Goal: Information Seeking & Learning: Understand process/instructions

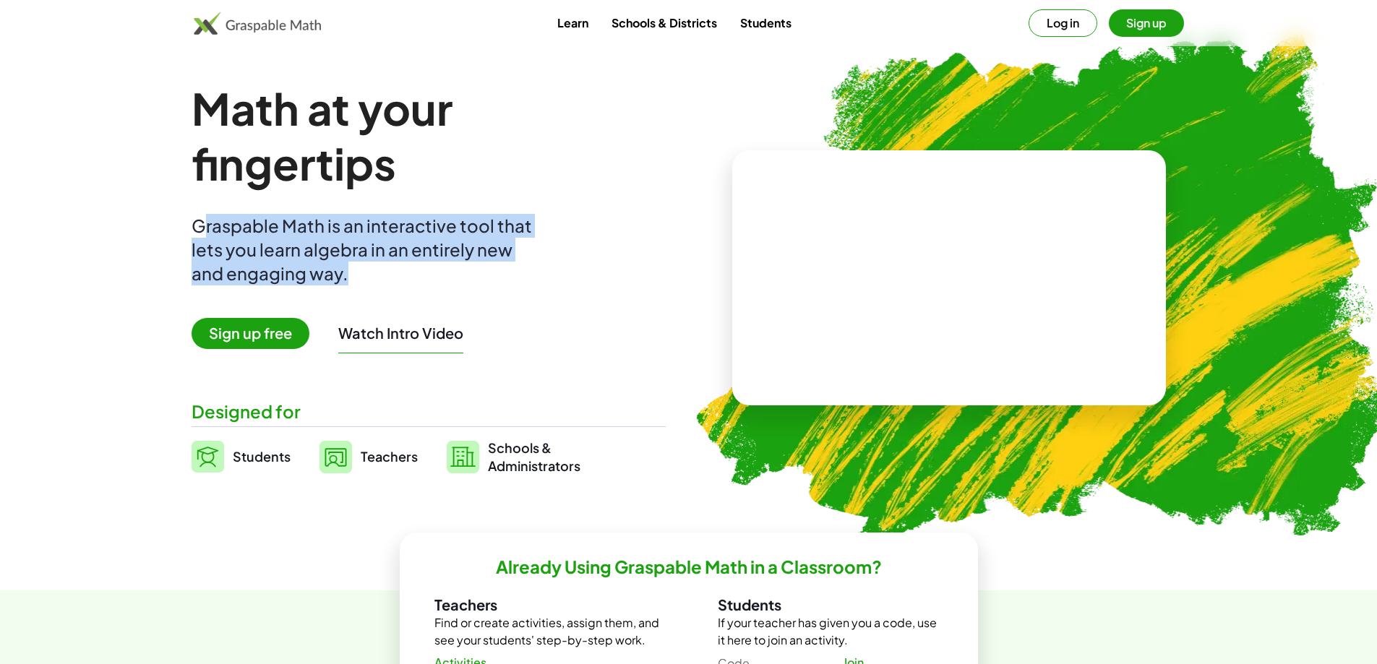
drag, startPoint x: 353, startPoint y: 276, endPoint x: 207, endPoint y: 216, distance: 157.8
click at [207, 216] on div "Graspable Math is an interactive tool that lets you learn algebra in an entirel…" at bounding box center [365, 250] width 347 height 72
click at [306, 270] on div "Graspable Math is an interactive tool that lets you learn algebra in an entirel…" at bounding box center [365, 250] width 347 height 72
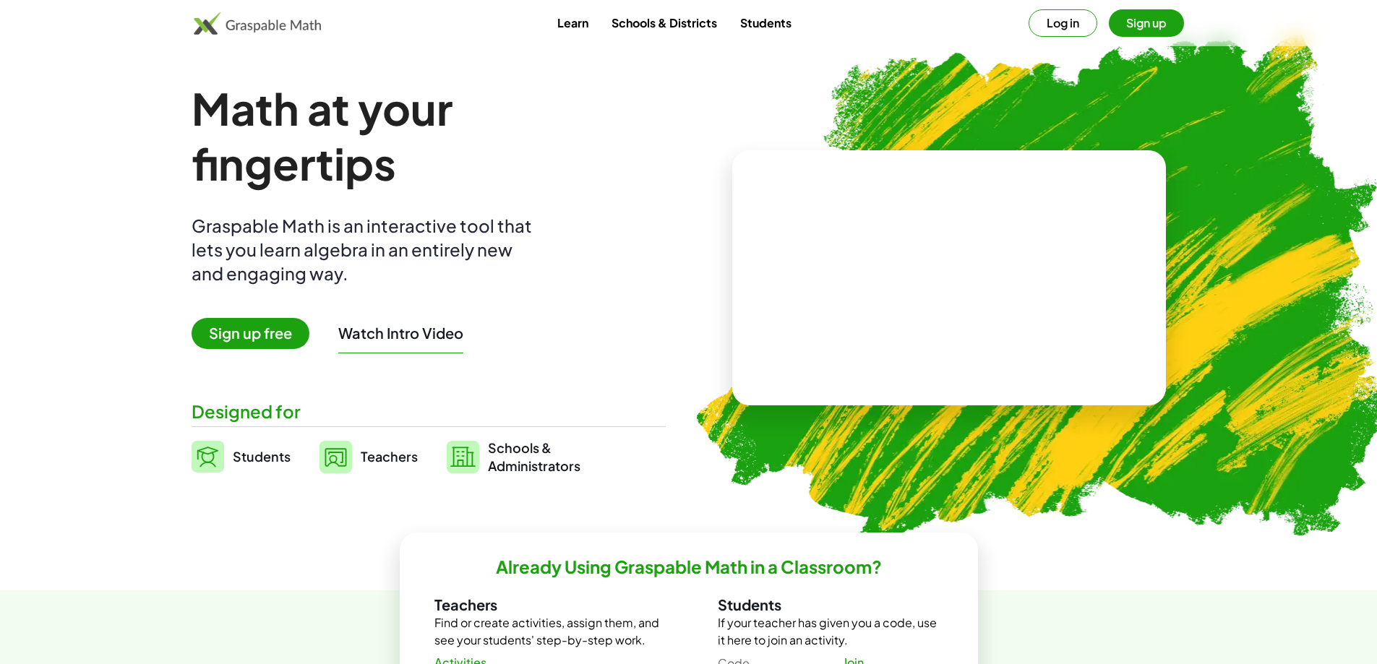
click at [280, 335] on span "Sign up free" at bounding box center [251, 333] width 118 height 31
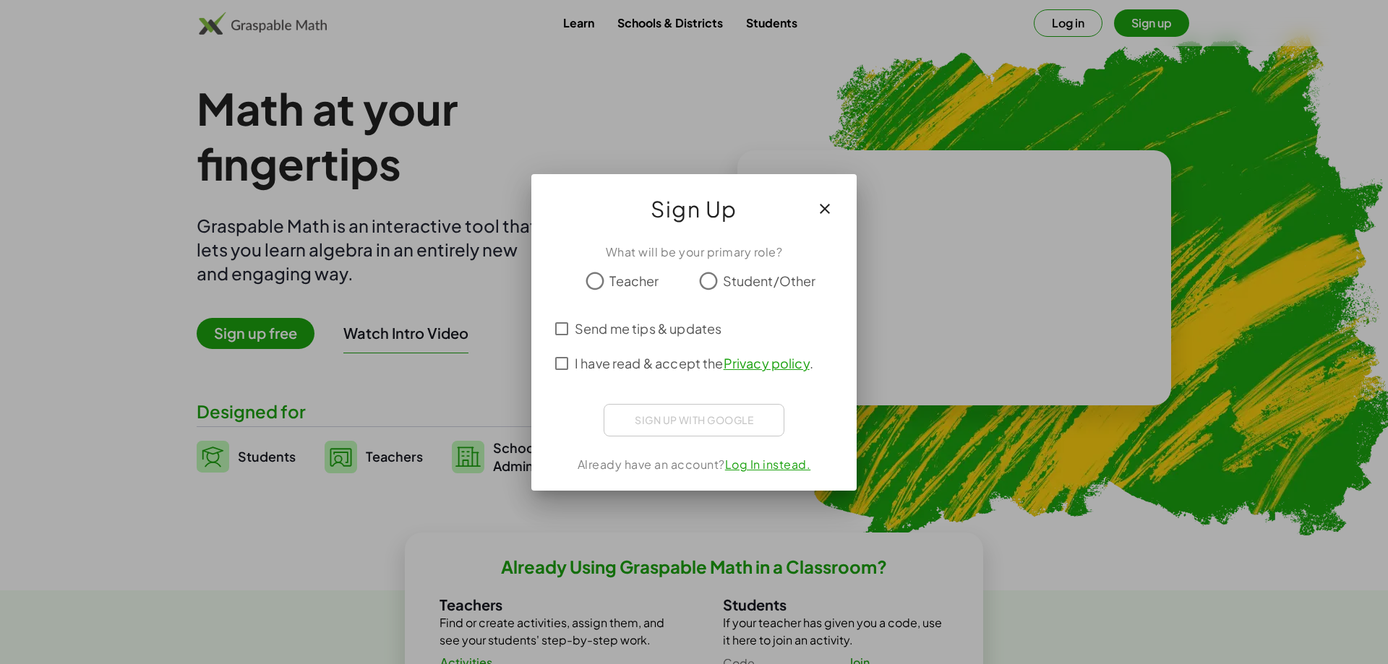
click at [657, 286] on span "Teacher" at bounding box center [633, 281] width 49 height 20
click at [638, 332] on span "Send me tips & updates" at bounding box center [648, 329] width 147 height 20
click at [636, 372] on span "I have read & accept the Privacy policy ." at bounding box center [694, 363] width 238 height 20
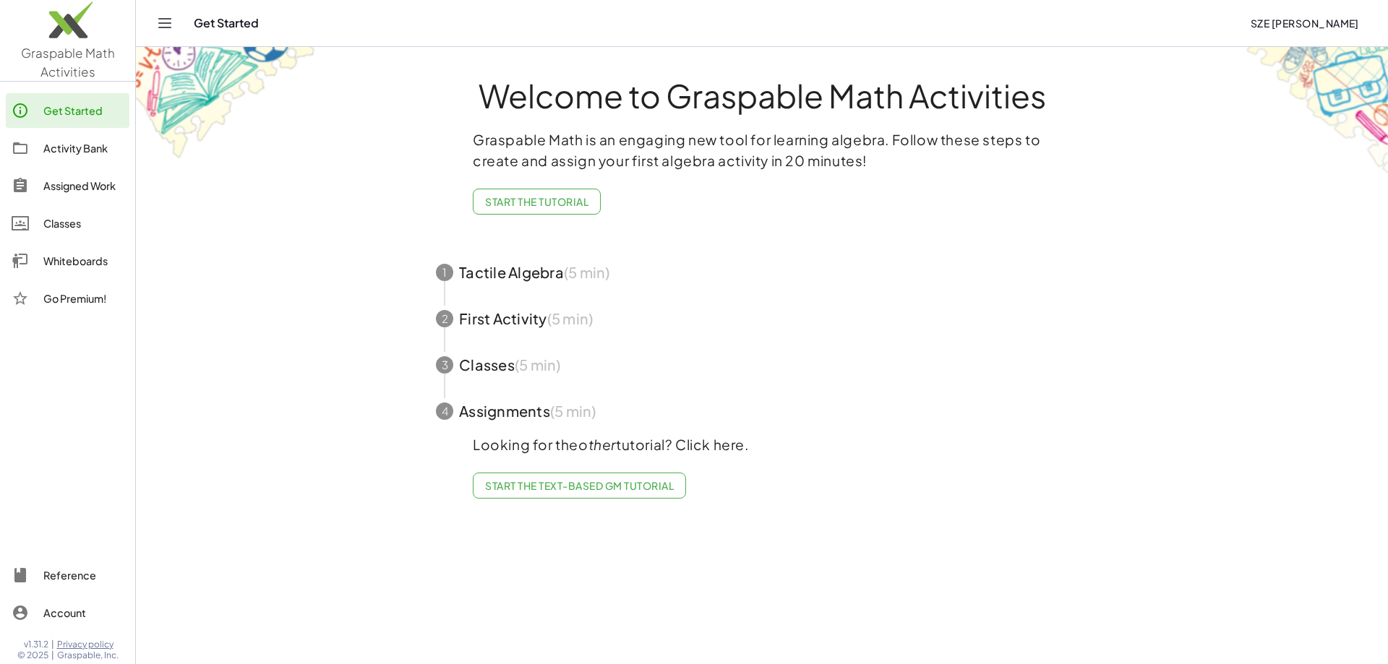
click at [89, 258] on div "Whiteboards" at bounding box center [83, 260] width 80 height 17
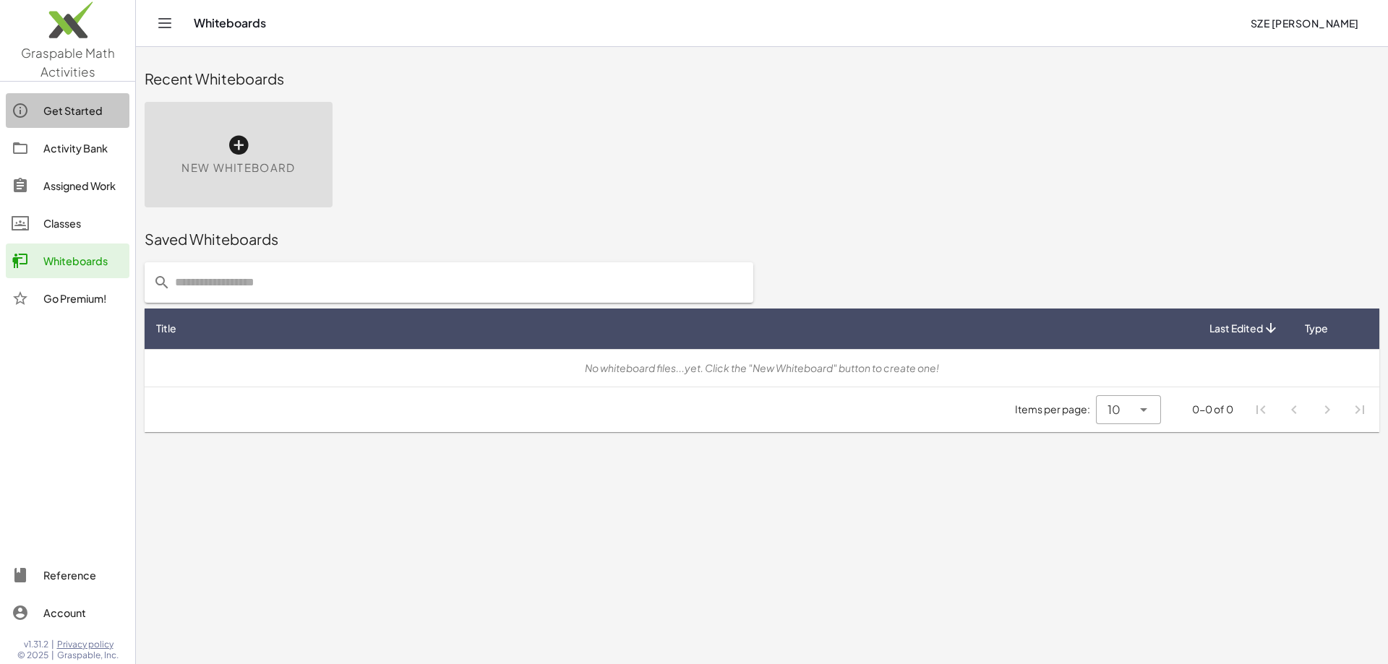
click at [69, 111] on div "Get Started" at bounding box center [83, 110] width 80 height 17
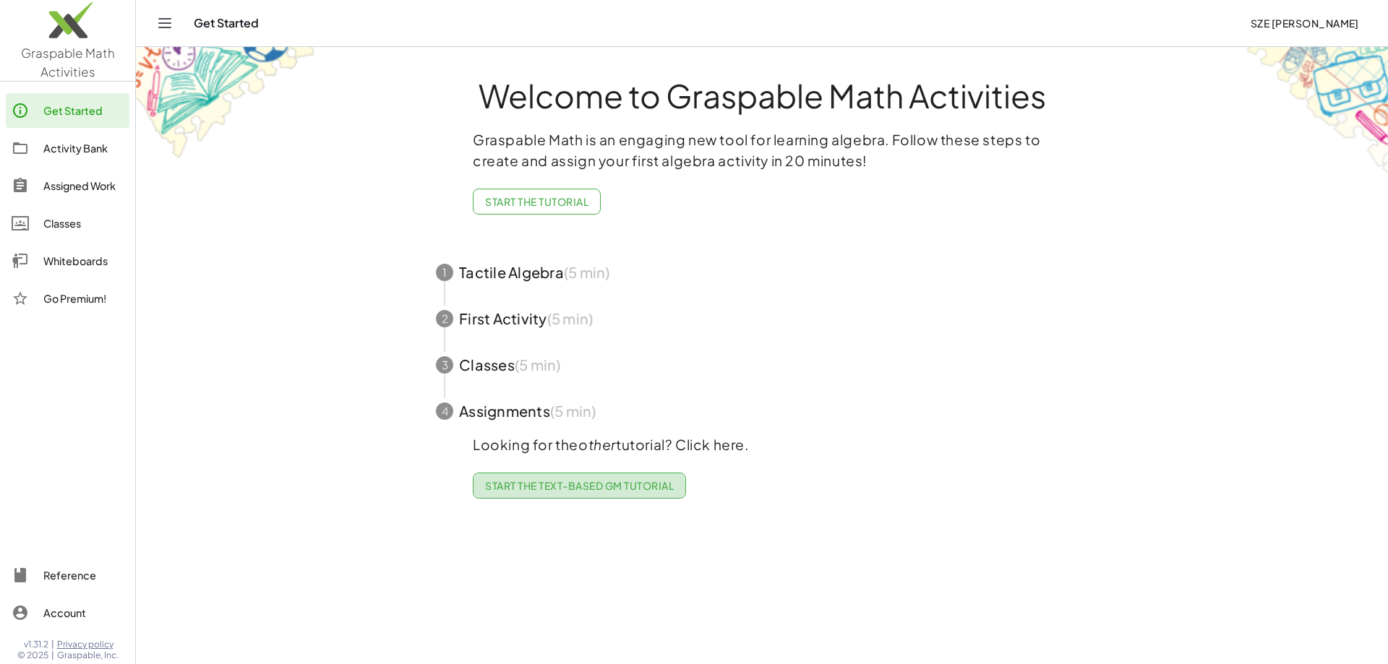
click at [594, 482] on span "Start the Text-based GM Tutorial" at bounding box center [579, 485] width 189 height 13
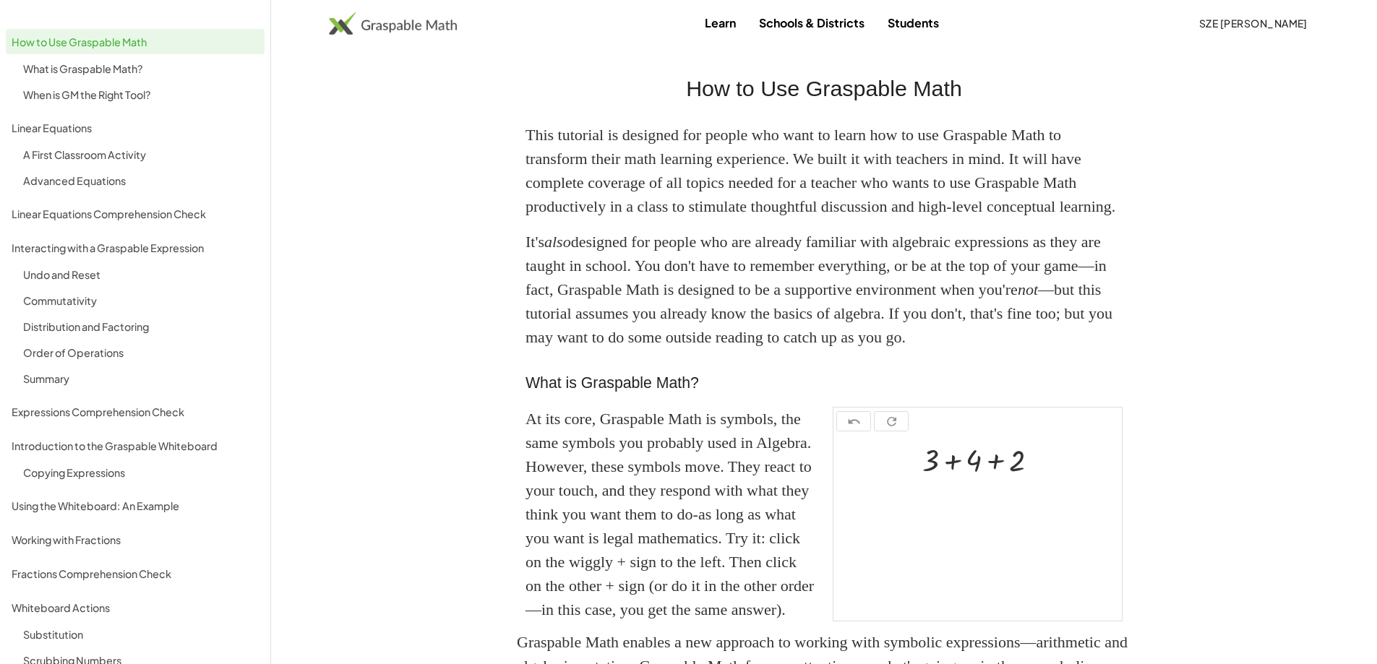
click at [369, 22] on img at bounding box center [393, 23] width 128 height 23
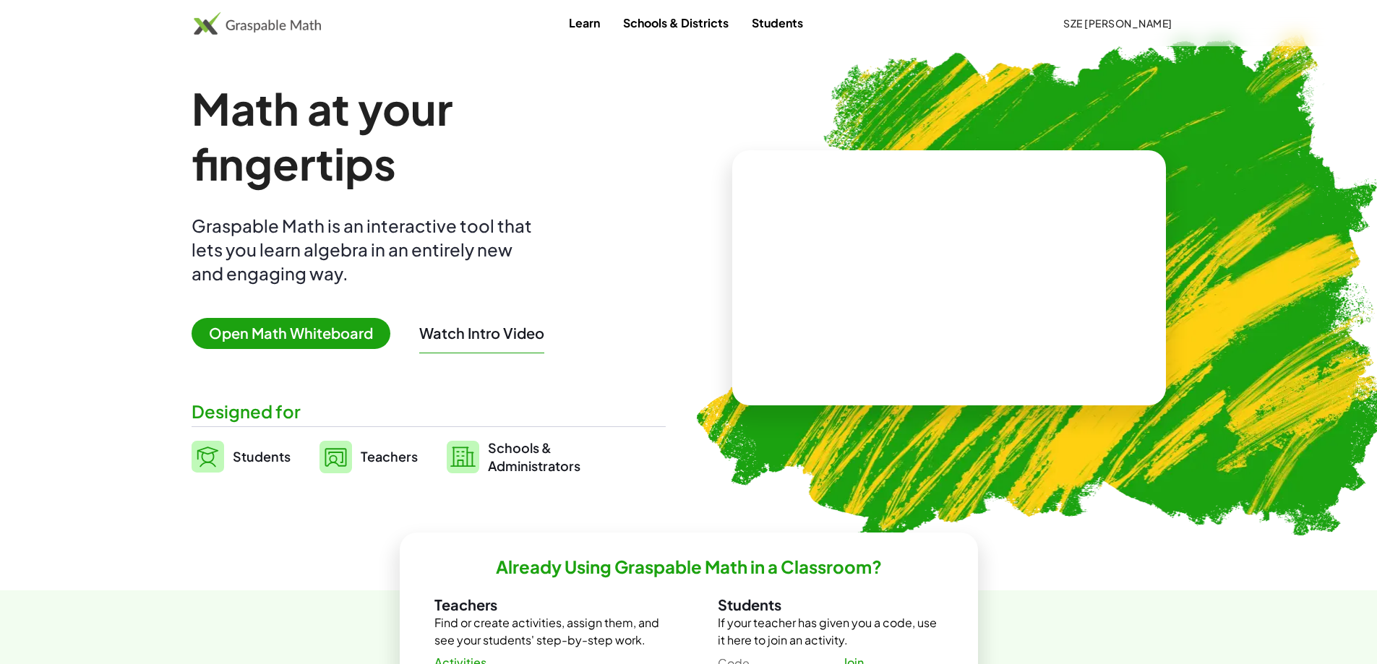
click at [341, 323] on span "Open Math Whiteboard" at bounding box center [291, 333] width 199 height 31
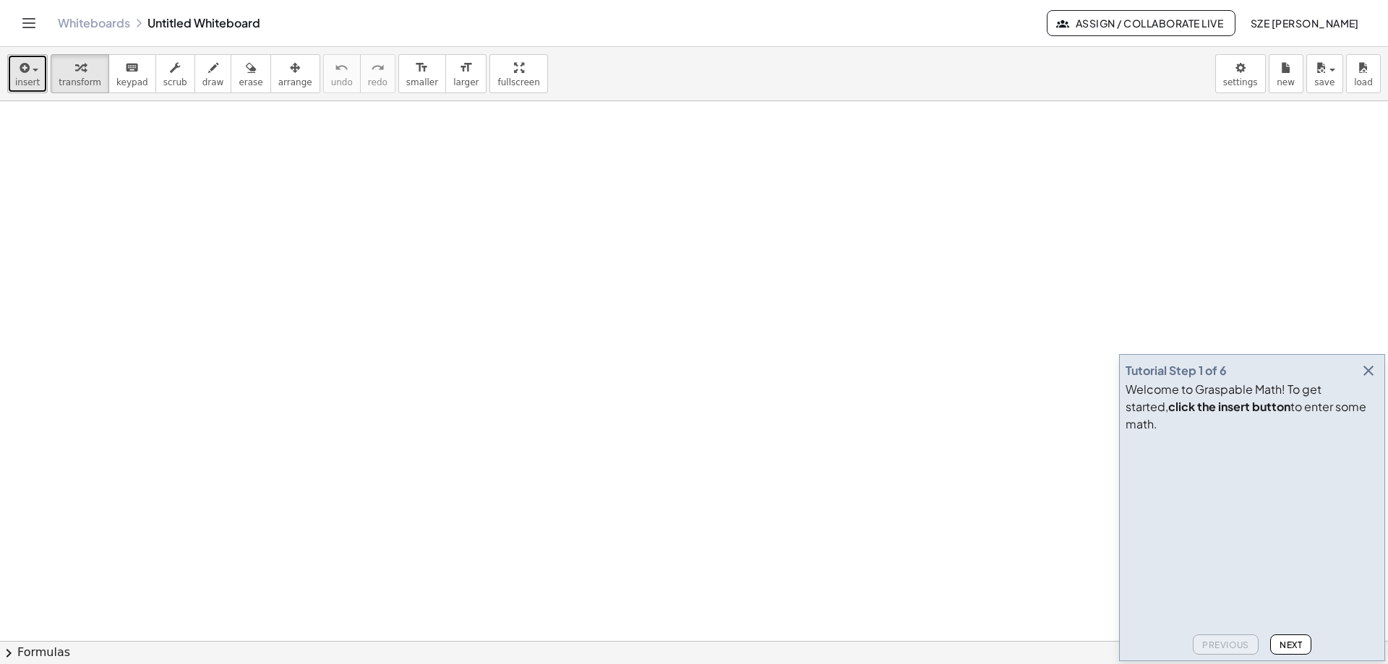
click at [27, 74] on icon "button" at bounding box center [23, 67] width 13 height 17
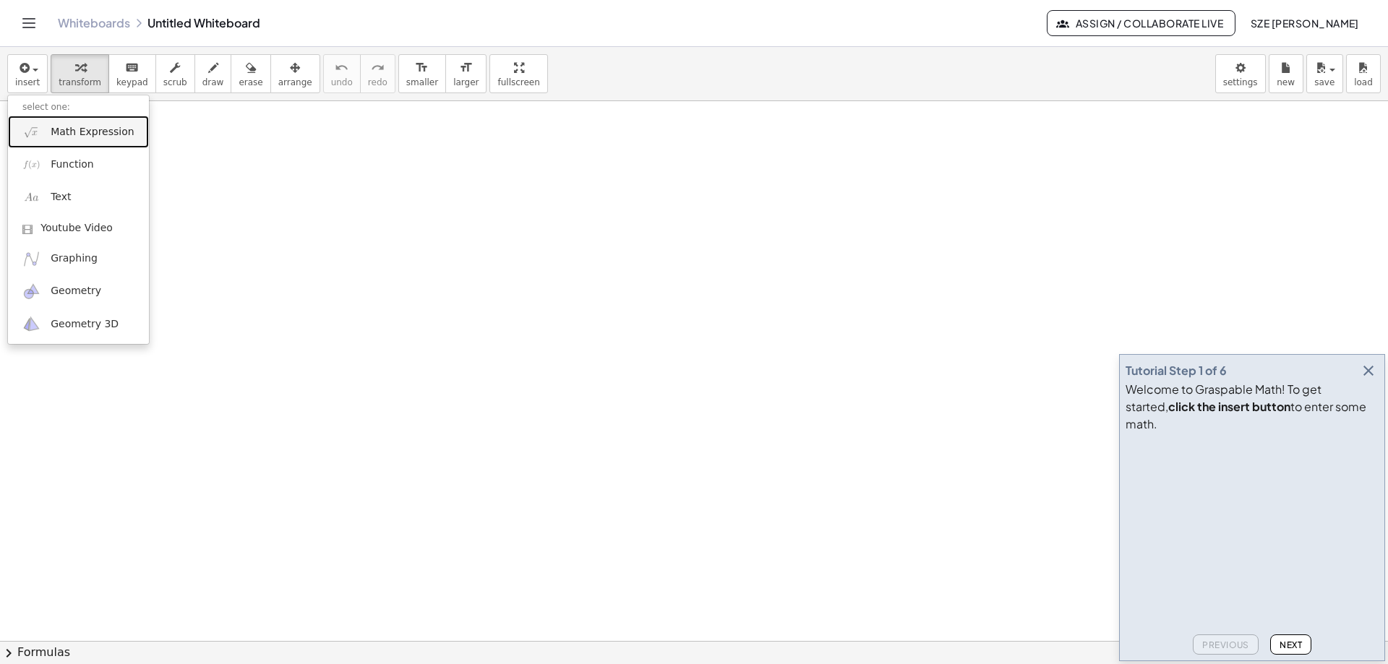
click at [72, 139] on link "Math Expression" at bounding box center [78, 132] width 141 height 33
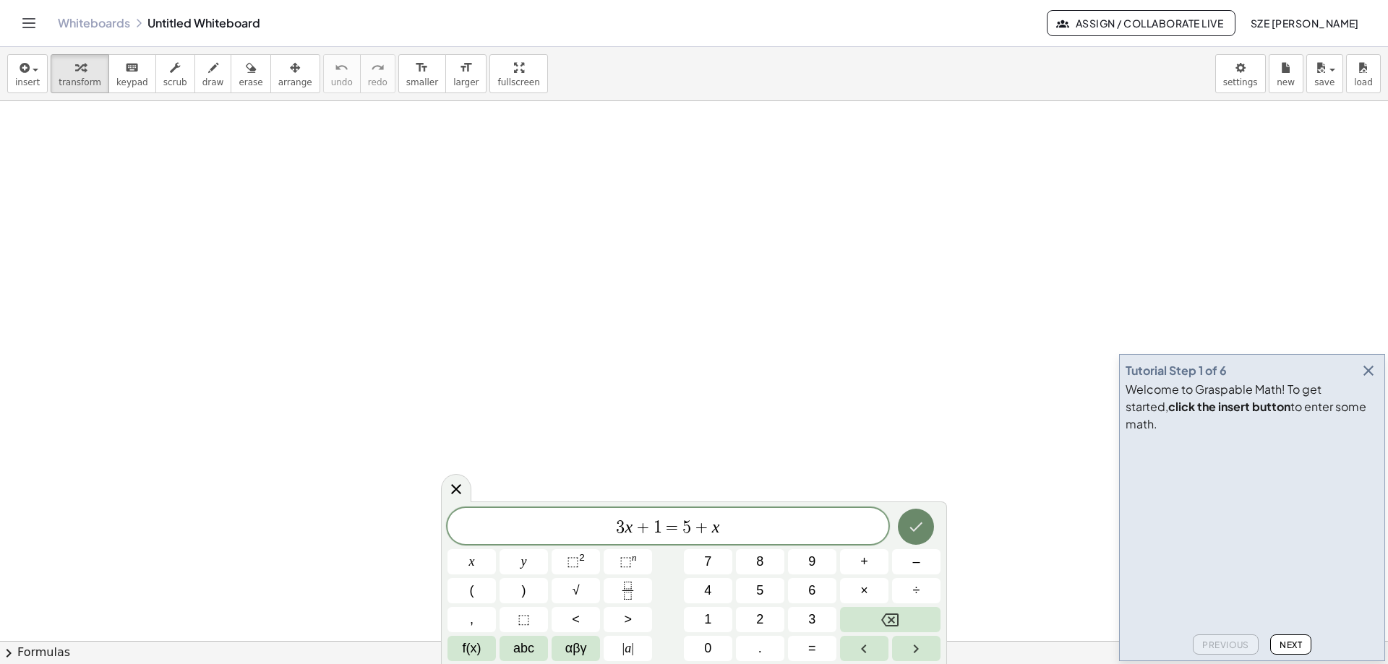
click at [919, 526] on icon "Done" at bounding box center [916, 527] width 13 height 9
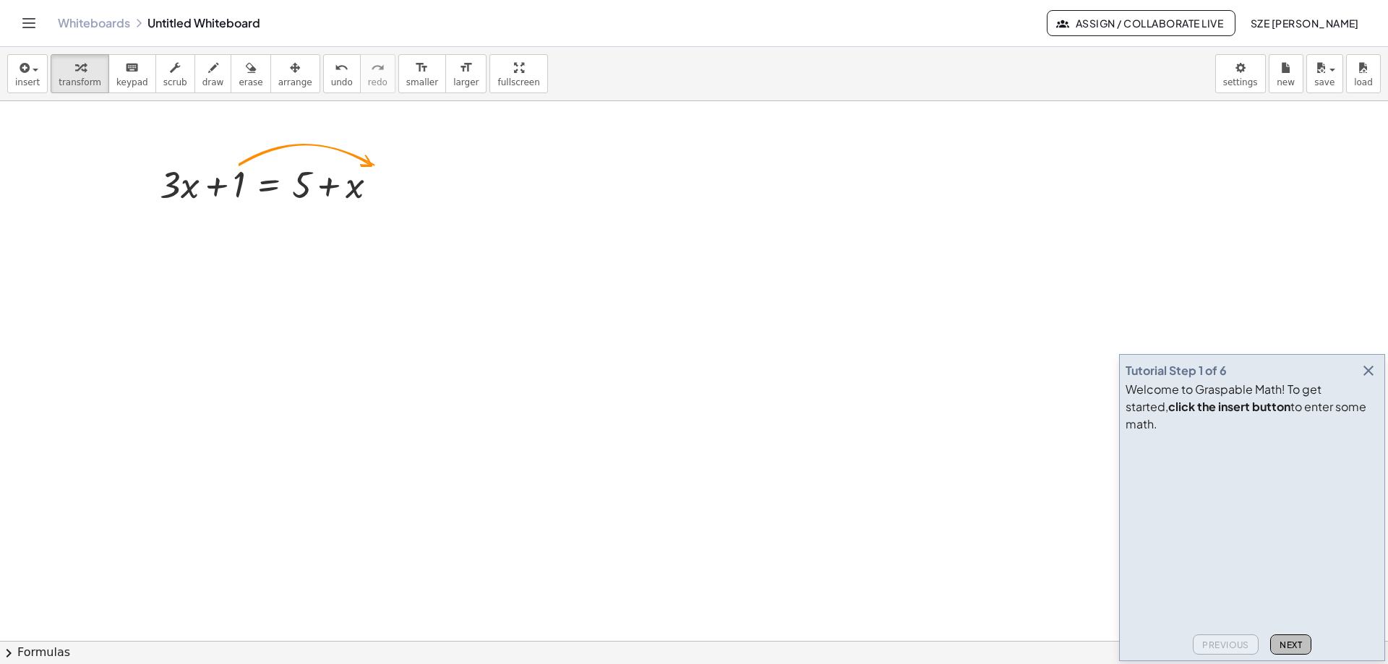
click at [1275, 648] on button "Next" at bounding box center [1290, 645] width 41 height 20
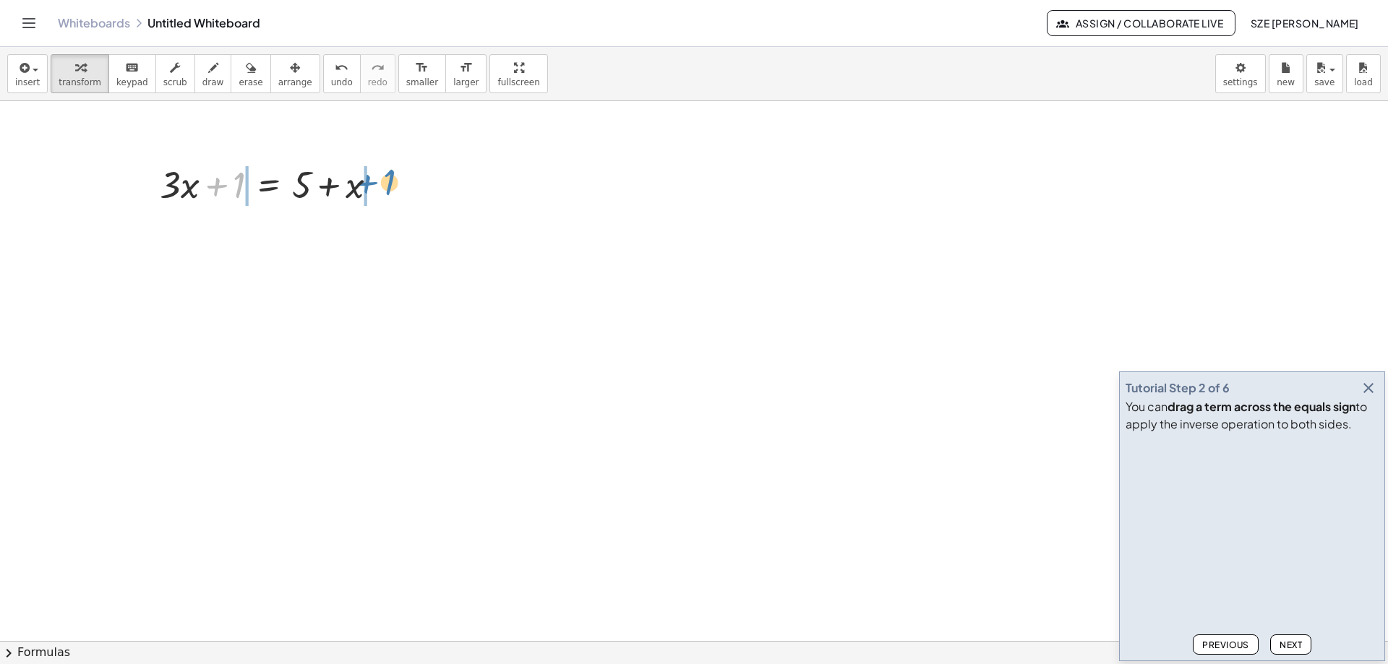
drag, startPoint x: 231, startPoint y: 183, endPoint x: 382, endPoint y: 180, distance: 151.1
click at [382, 180] on div at bounding box center [274, 183] width 244 height 49
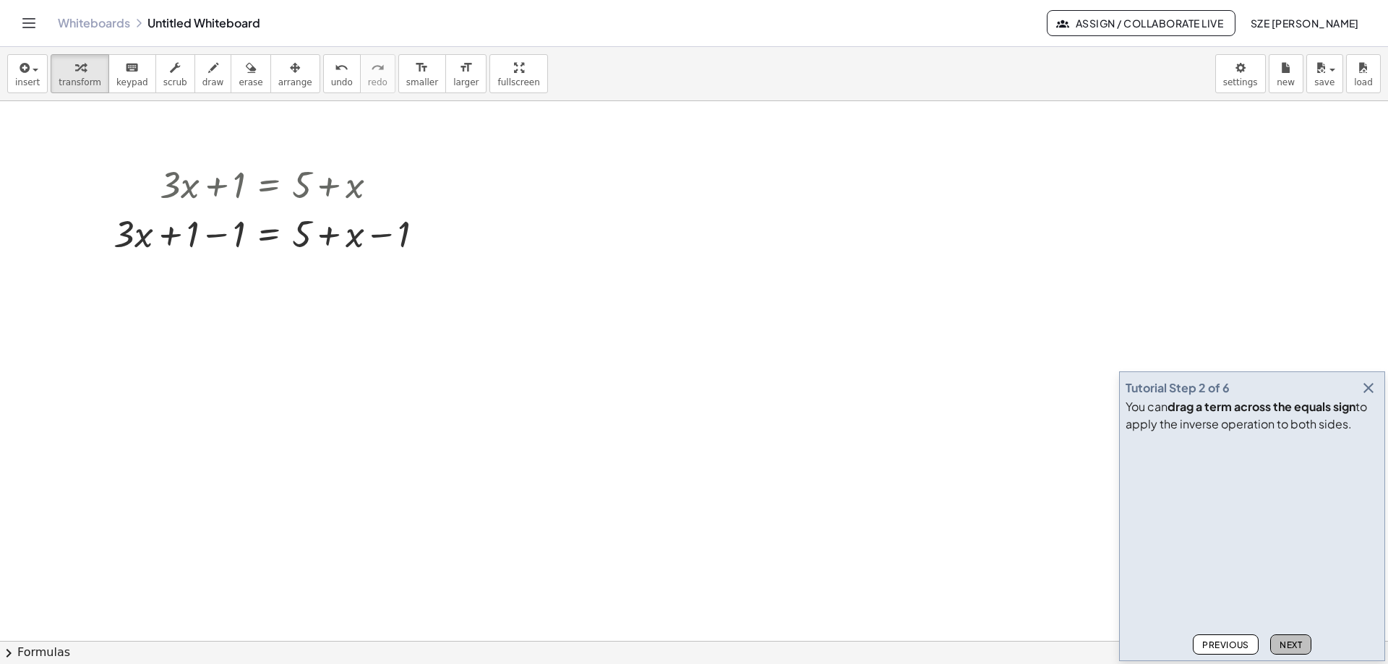
click at [1297, 644] on span "Next" at bounding box center [1290, 645] width 22 height 11
click at [219, 241] on div at bounding box center [274, 232] width 336 height 49
click at [1299, 650] on button "Next" at bounding box center [1290, 645] width 41 height 20
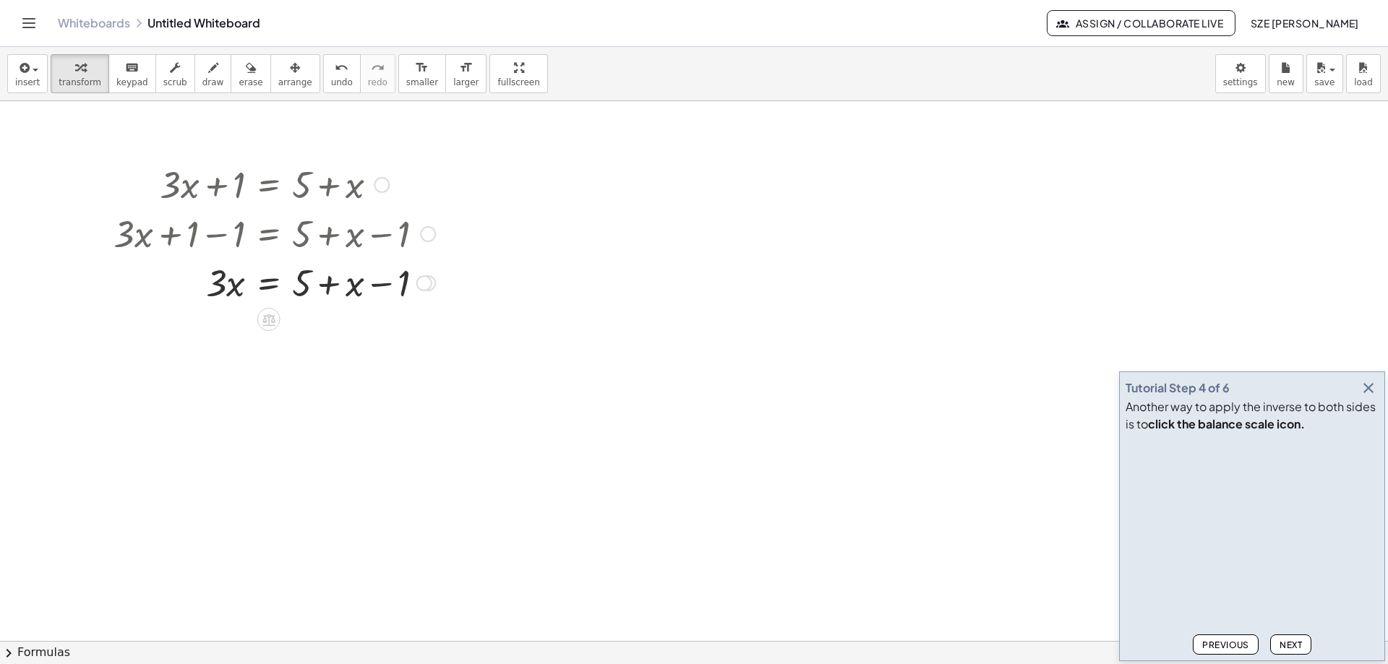
click at [397, 285] on div at bounding box center [274, 281] width 336 height 49
drag, startPoint x: 356, startPoint y: 289, endPoint x: 291, endPoint y: 280, distance: 64.9
click at [291, 280] on div at bounding box center [274, 281] width 336 height 49
click at [404, 331] on div at bounding box center [274, 330] width 336 height 49
drag, startPoint x: 305, startPoint y: 384, endPoint x: 246, endPoint y: 380, distance: 59.4
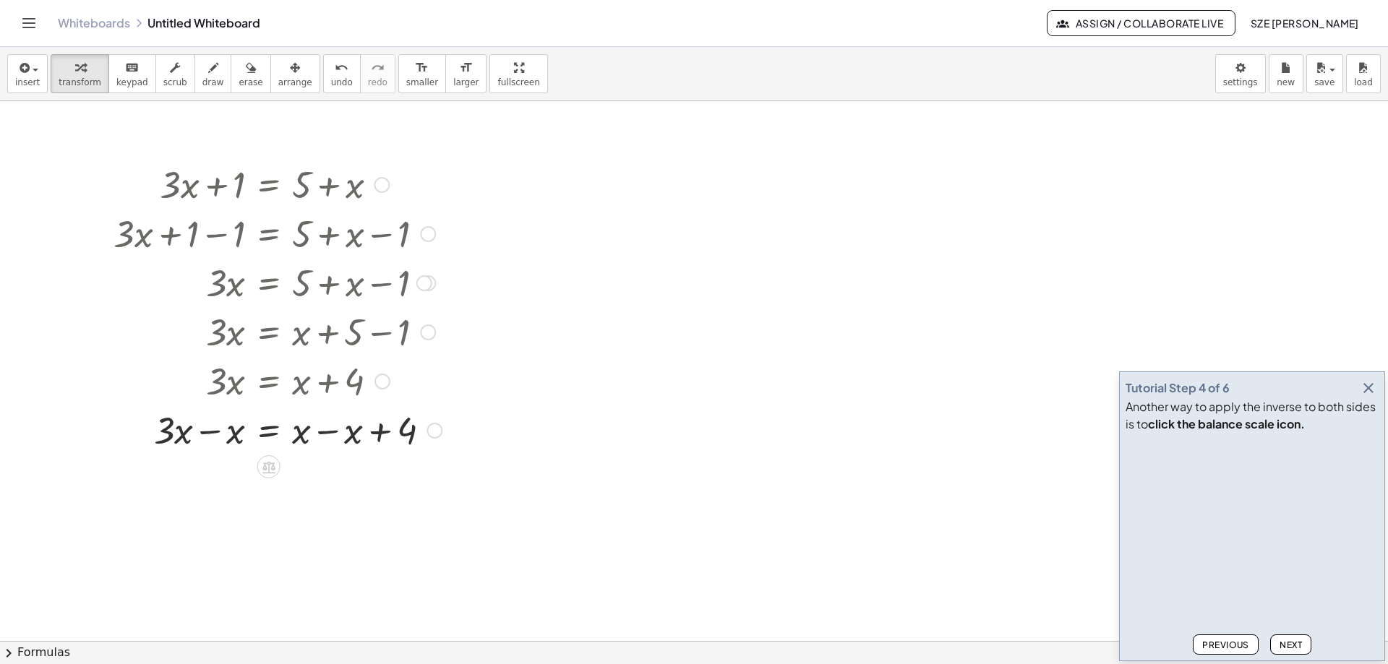
click at [210, 430] on div at bounding box center [277, 429] width 343 height 49
click at [330, 483] on div at bounding box center [277, 478] width 343 height 49
drag, startPoint x: 215, startPoint y: 529, endPoint x: 320, endPoint y: 556, distance: 108.3
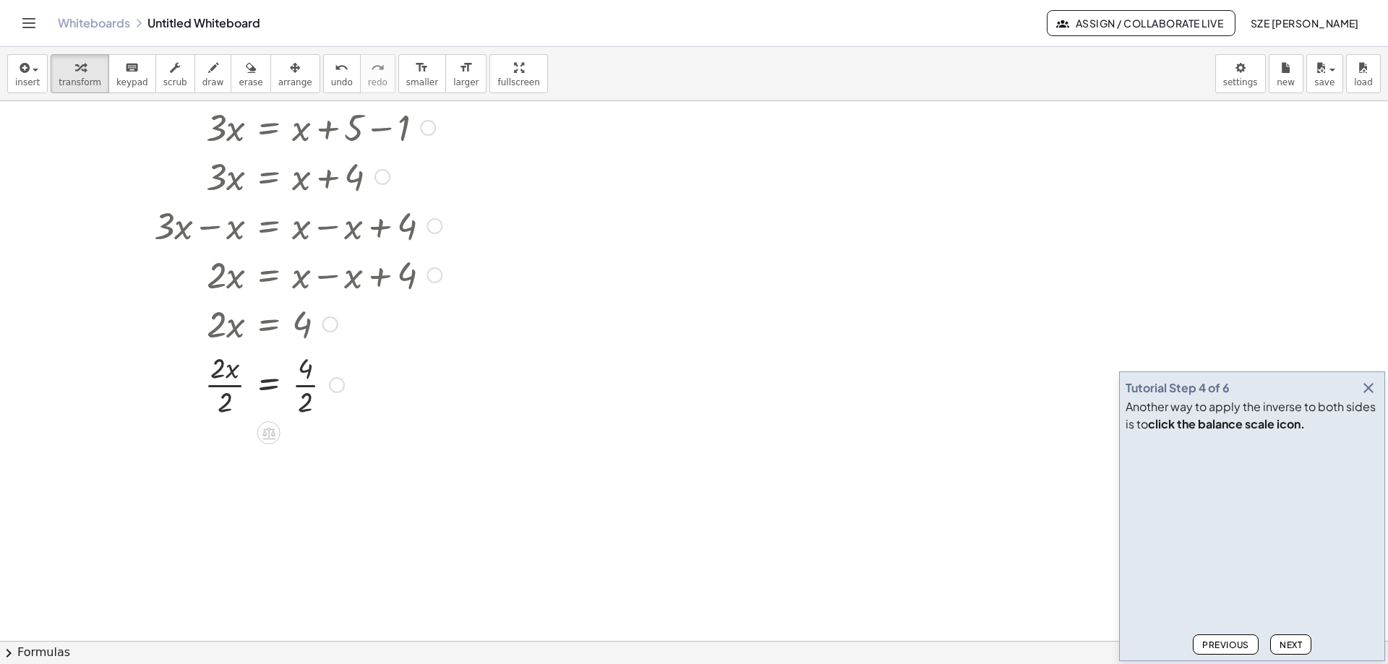
scroll to position [217, 0]
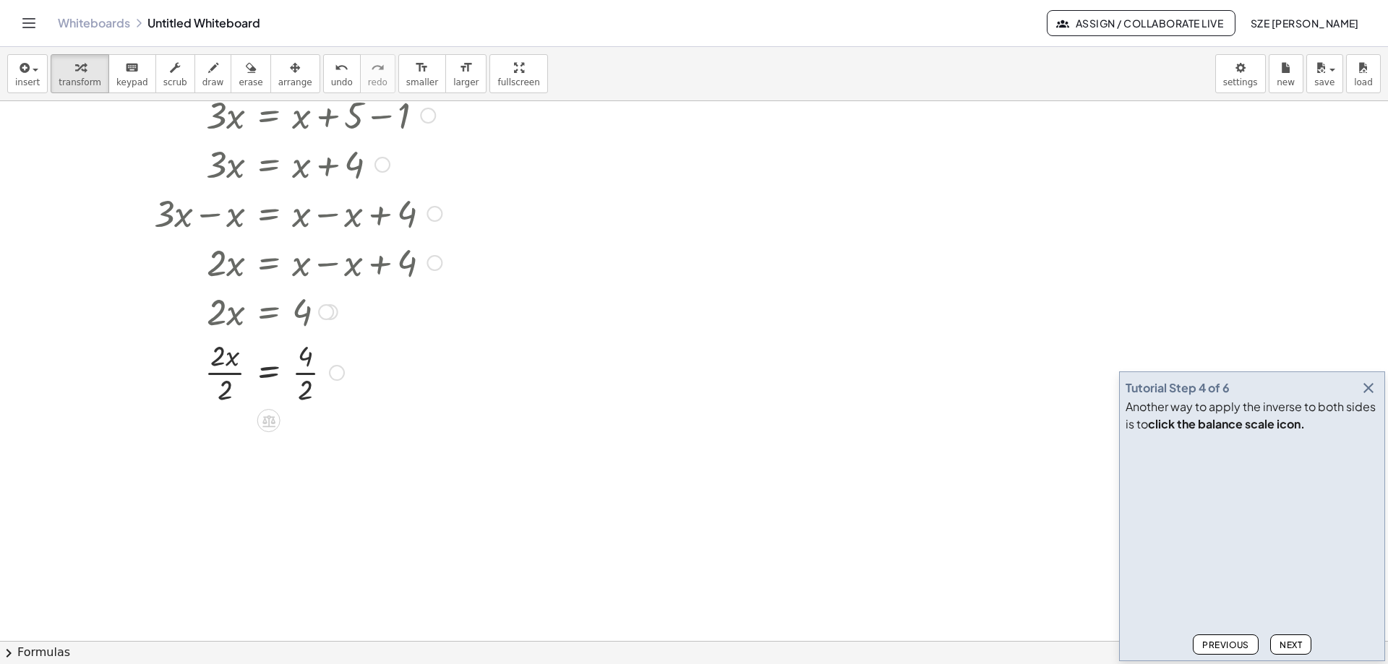
click at [225, 362] on div at bounding box center [277, 371] width 343 height 72
click at [226, 382] on div at bounding box center [277, 371] width 343 height 72
click at [309, 444] on div at bounding box center [277, 444] width 343 height 72
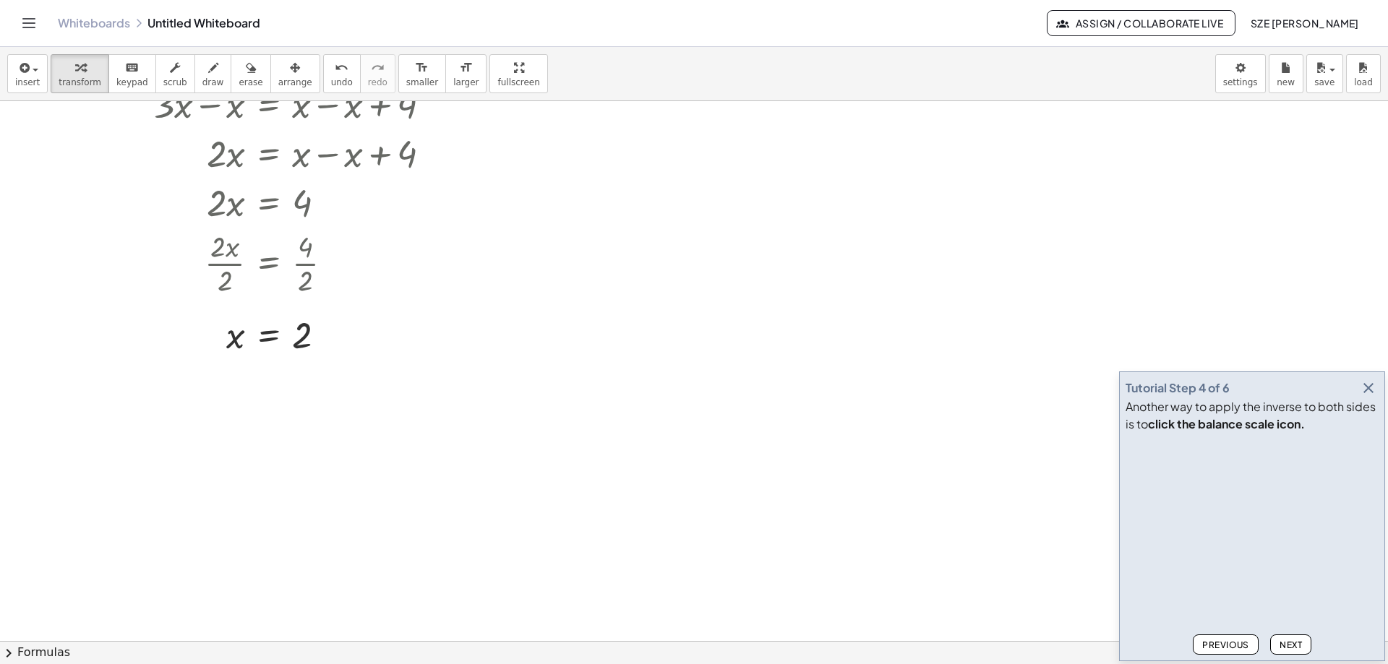
scroll to position [506, 0]
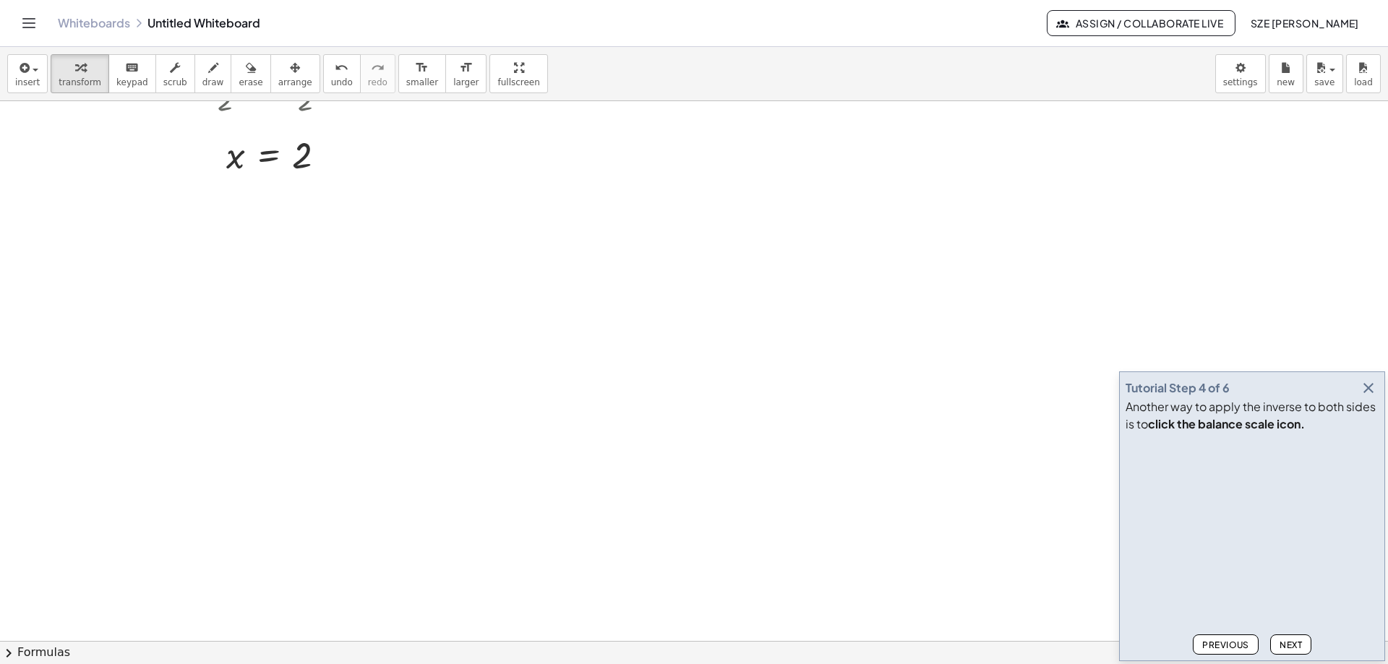
click at [1337, 404] on div "Another way to apply the inverse to both sides is to click the balance scale ic…" at bounding box center [1251, 415] width 253 height 35
drag, startPoint x: 1327, startPoint y: 392, endPoint x: 1104, endPoint y: 303, distance: 240.6
click at [1104, 303] on main "Tutorial Step 4 of 6 Another way to apply the inverse to both sides is to click…" at bounding box center [694, 332] width 1388 height 664
click at [1281, 650] on span "Next" at bounding box center [1290, 645] width 22 height 11
click at [1294, 645] on span "Next" at bounding box center [1290, 645] width 22 height 11
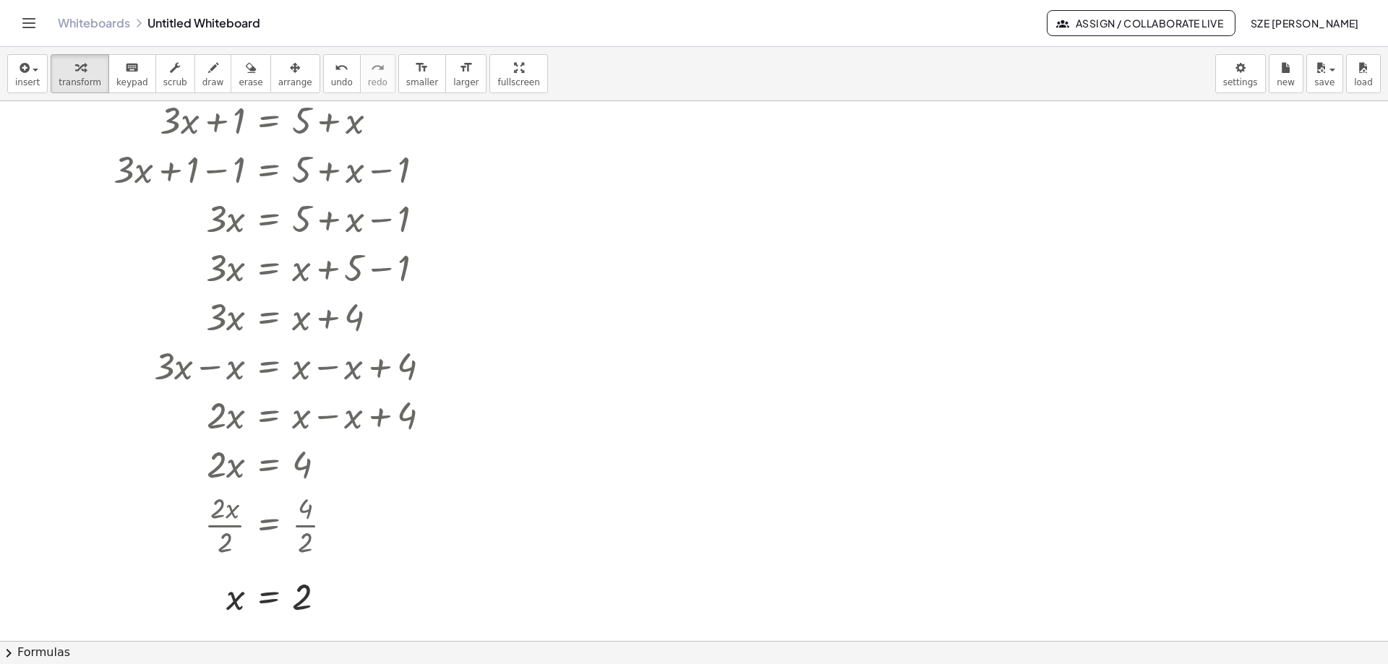
scroll to position [0, 0]
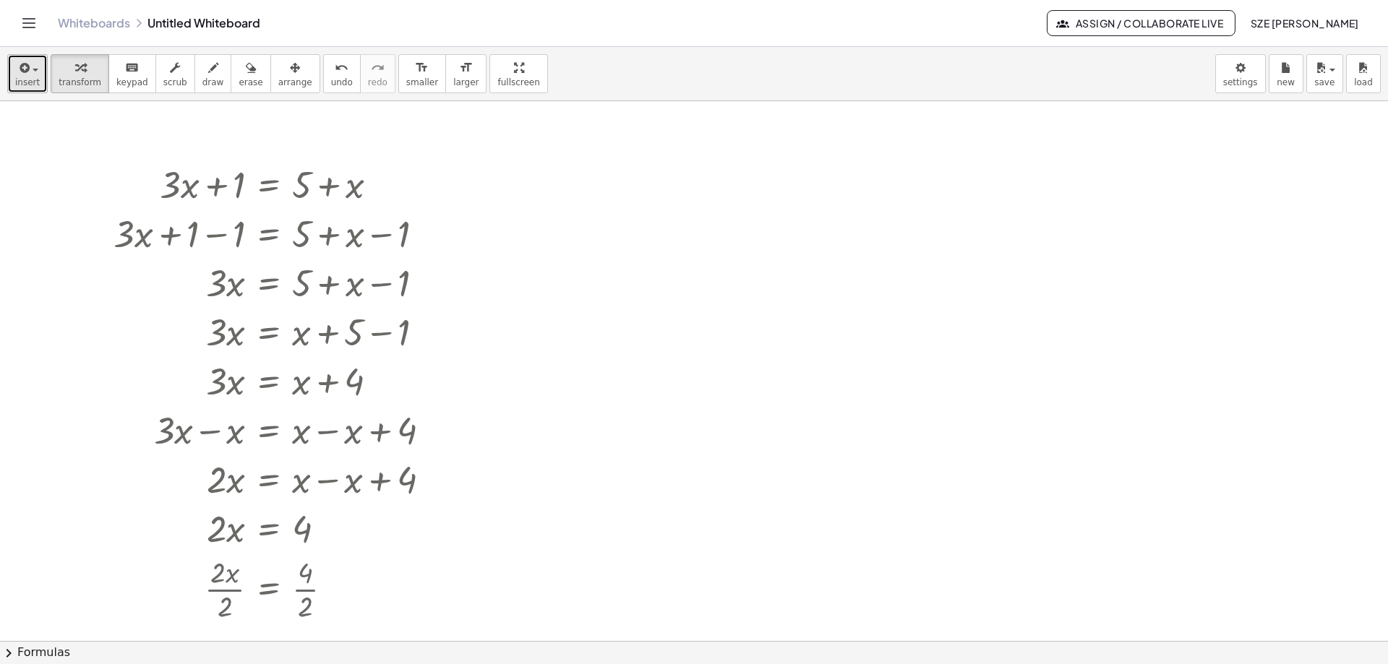
click at [46, 82] on button "insert" at bounding box center [27, 73] width 40 height 39
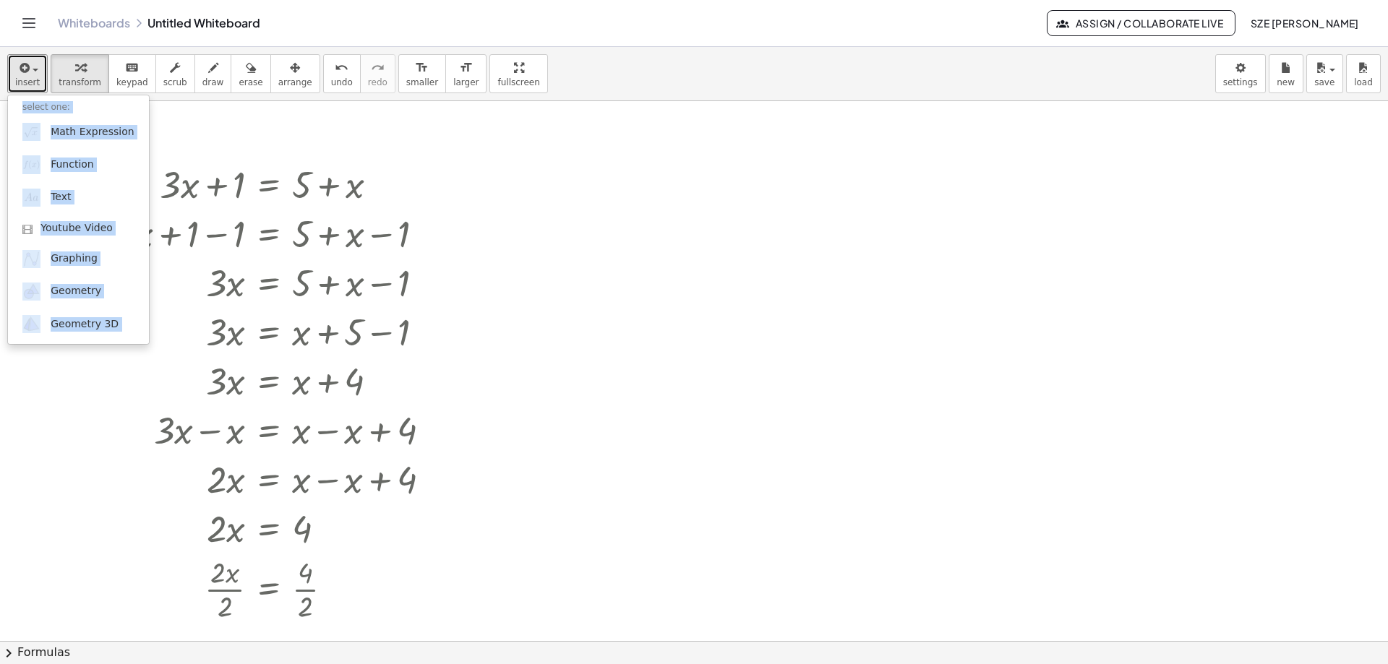
click at [873, 209] on div at bounding box center [694, 641] width 1388 height 1080
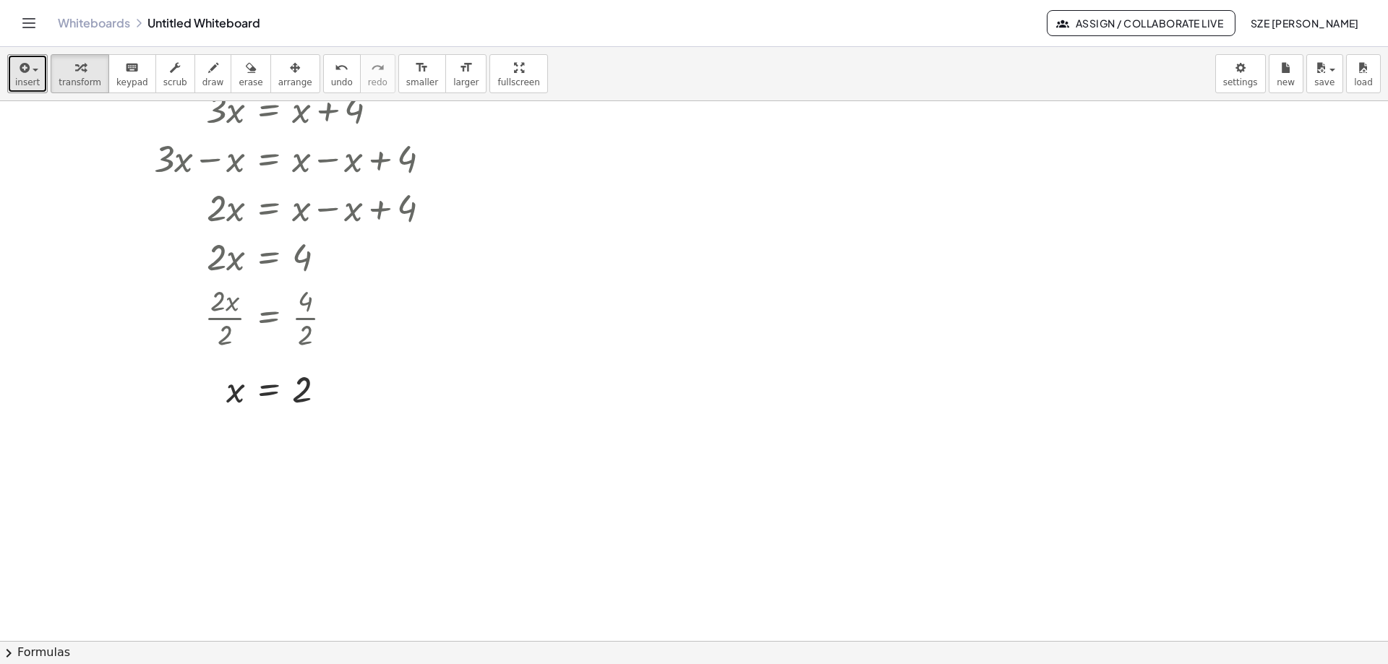
scroll to position [145, 0]
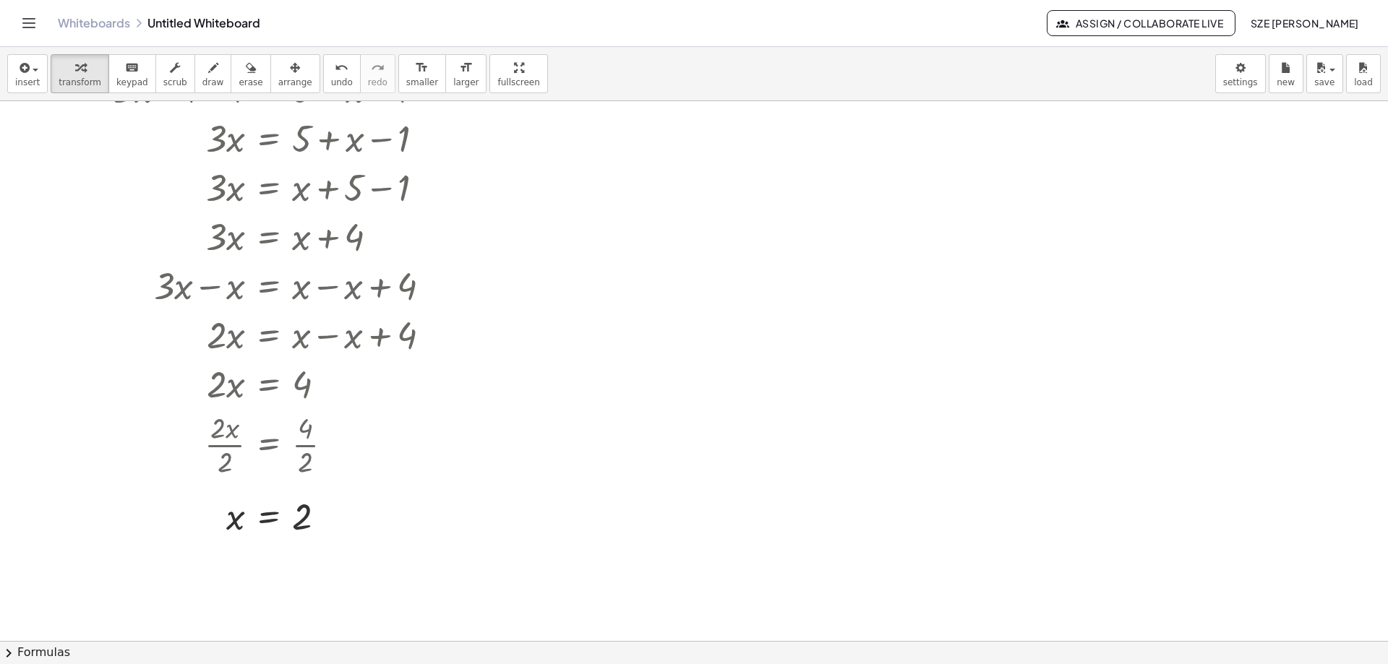
click at [108, 27] on link "Whiteboards" at bounding box center [94, 23] width 72 height 14
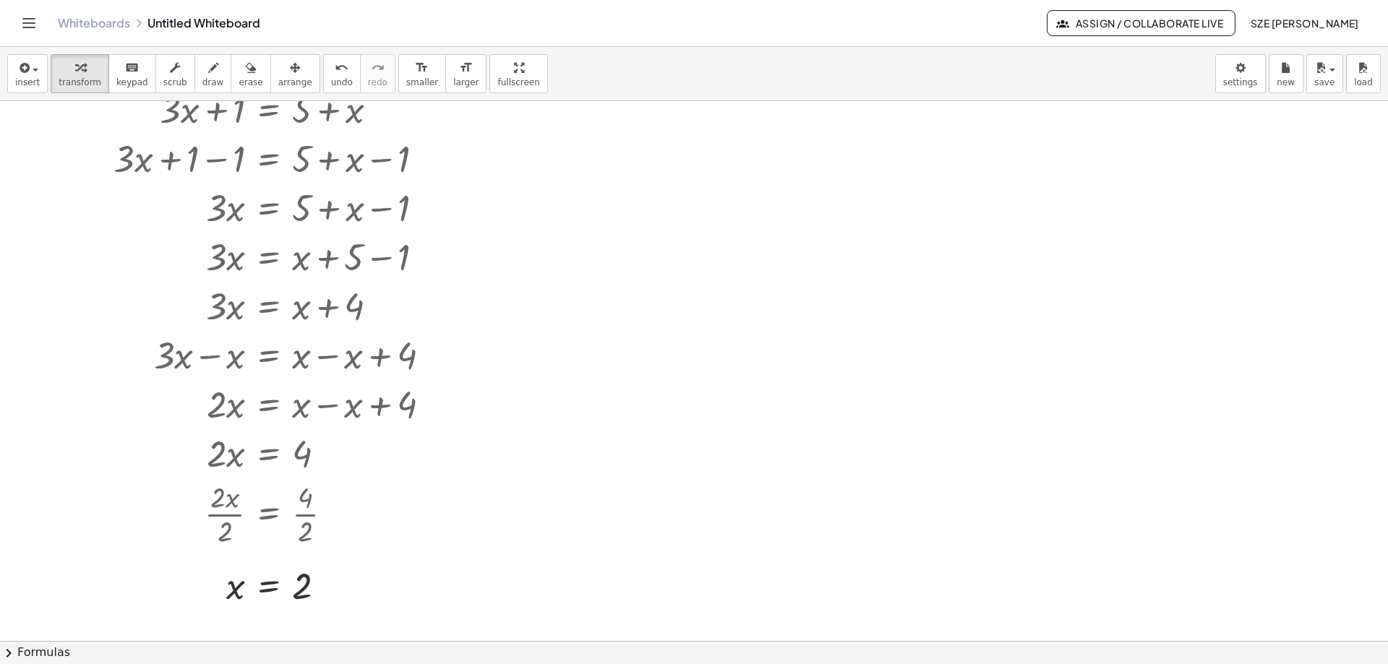
scroll to position [0, 0]
